Goal: Information Seeking & Learning: Learn about a topic

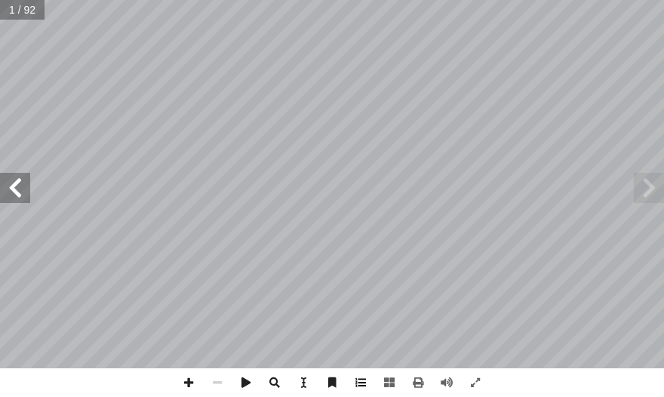
click at [340, 380] on span at bounding box center [360, 382] width 29 height 29
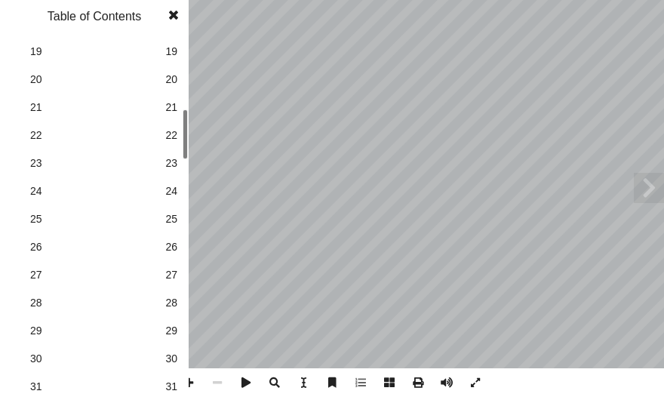
click at [170, 356] on span "30" at bounding box center [171, 359] width 12 height 16
click at [175, 17] on span at bounding box center [173, 15] width 27 height 30
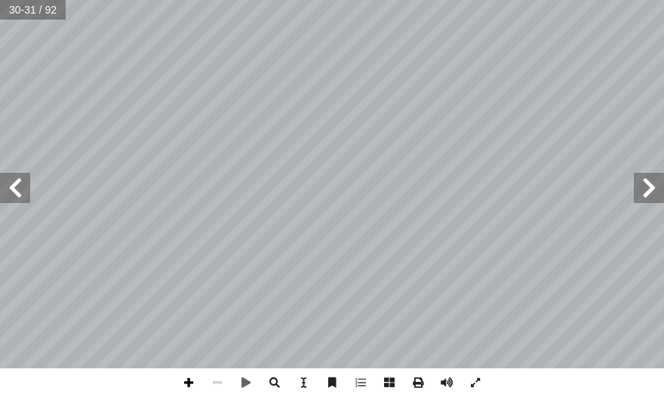
click at [180, 379] on span at bounding box center [188, 382] width 29 height 29
click at [340, 186] on span at bounding box center [649, 188] width 30 height 30
click at [340, 0] on html "الصفحة الرئيسية الصف الأول الصف الثاني الصف الثالث الصف الرابع الصف الخامس الصف…" at bounding box center [332, 51] width 664 height 102
click at [11, 189] on span at bounding box center [15, 188] width 30 height 30
click at [280, 102] on html "الصفحة الرئيسية الصف الأول الصف الثاني الصف الثالث الصف الرابع الصف الخامس الصف…" at bounding box center [332, 51] width 664 height 102
